Goal: Task Accomplishment & Management: Manage account settings

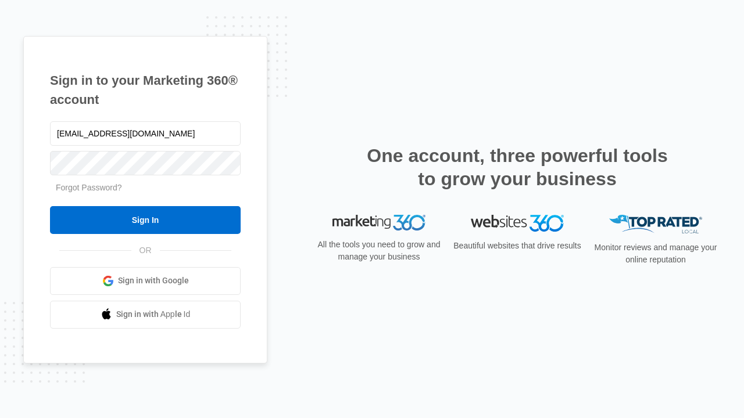
type input "dankie614@gmail.com"
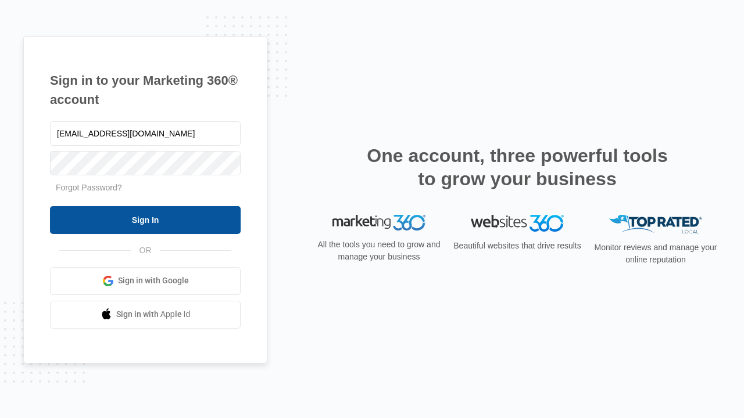
click at [145, 220] on input "Sign In" at bounding box center [145, 220] width 191 height 28
